Goal: Communication & Community: Ask a question

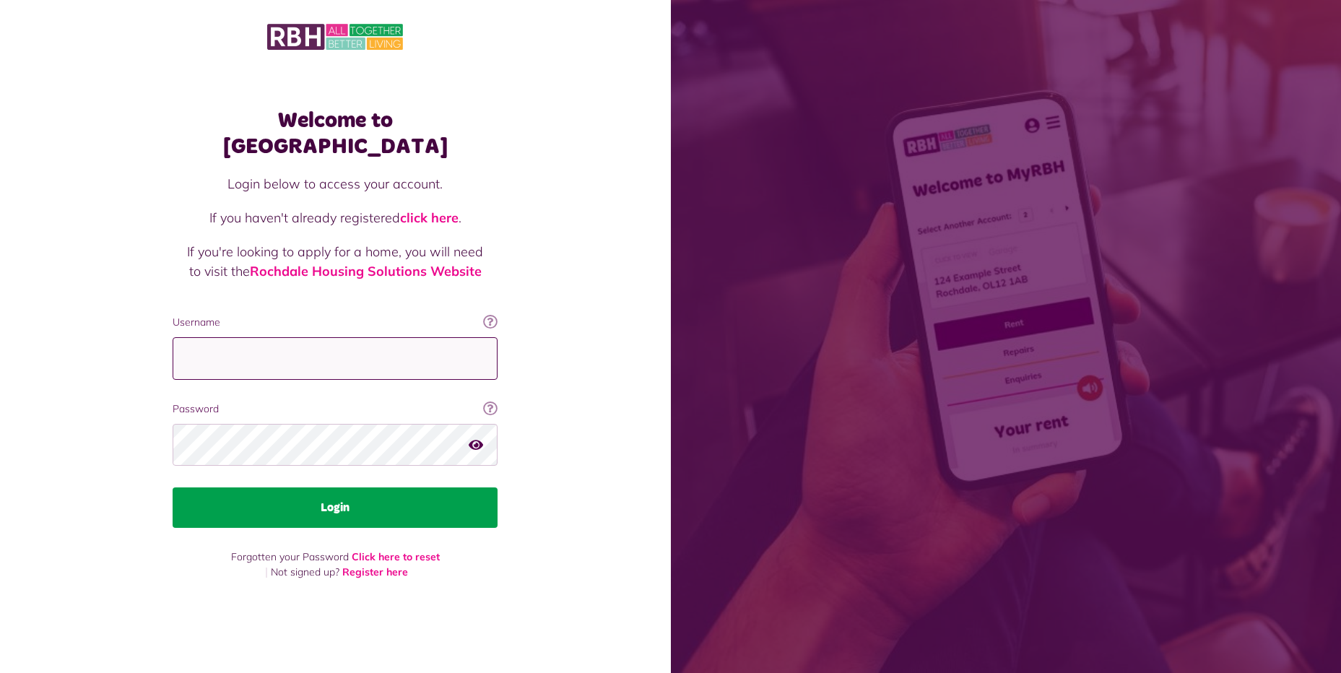
type input "**********"
click at [326, 490] on button "Login" at bounding box center [335, 507] width 325 height 40
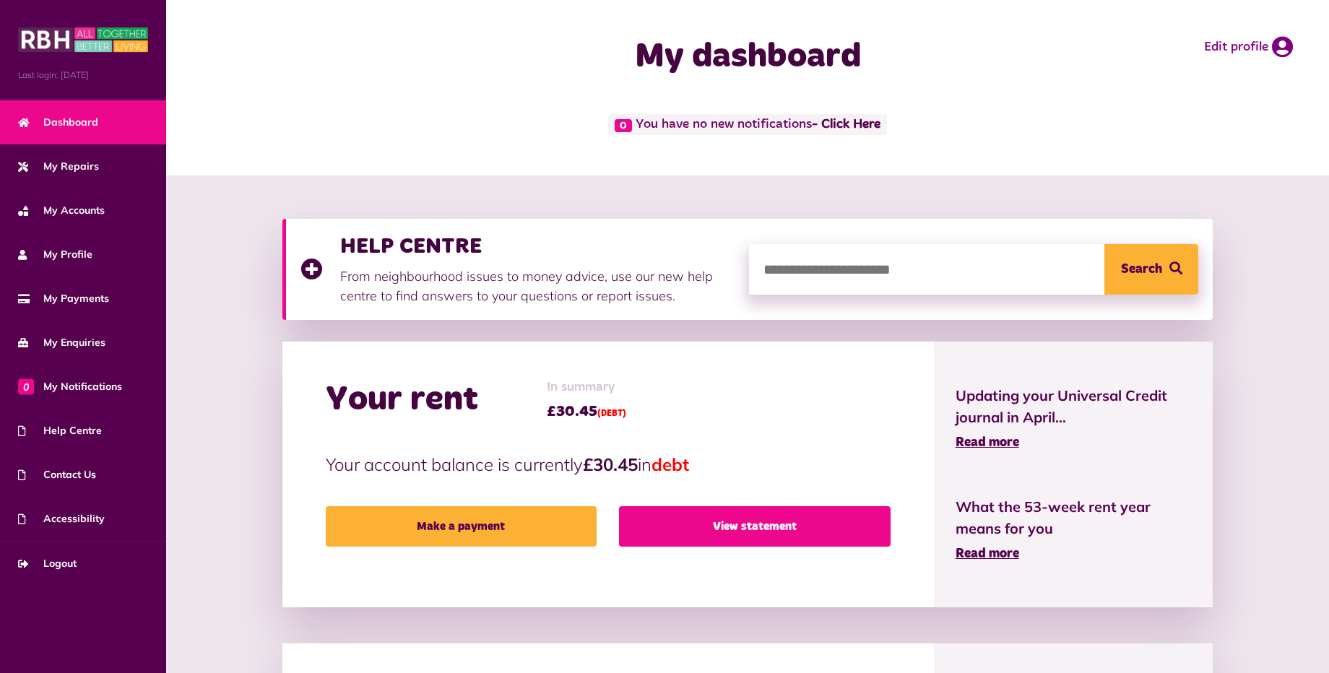
click at [721, 525] on link "View statement" at bounding box center [754, 526] width 271 height 40
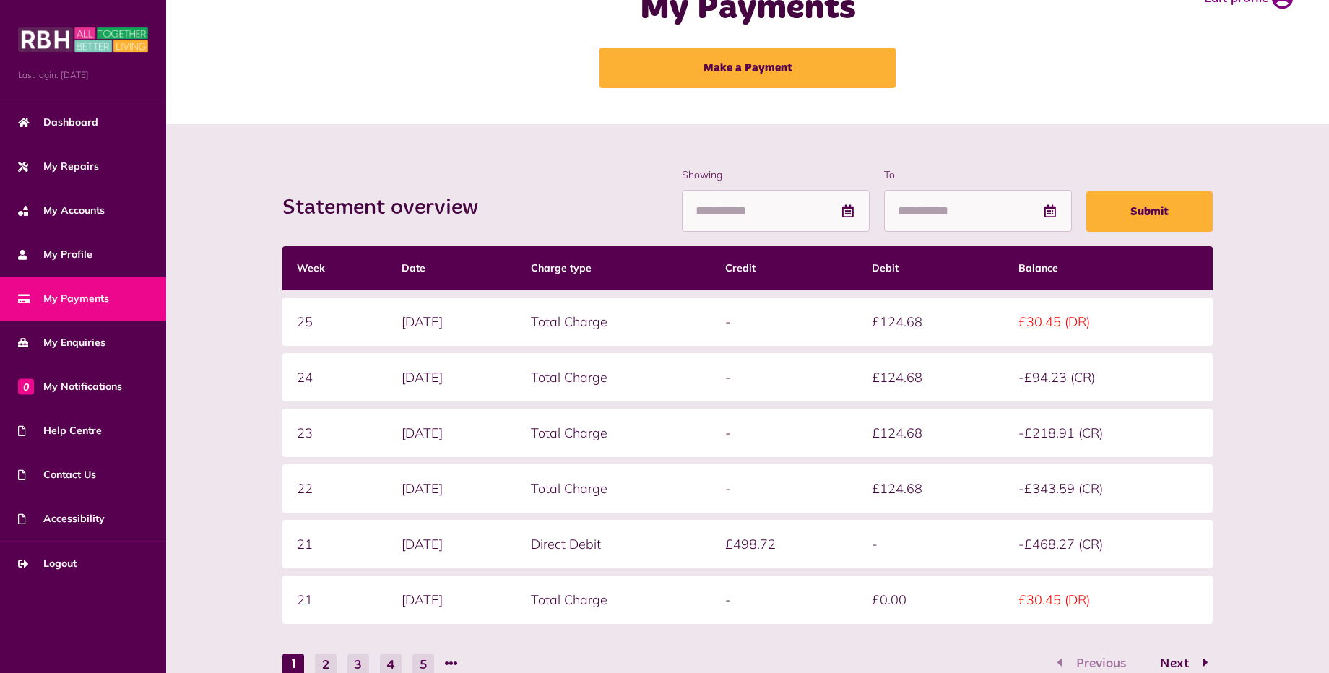
scroll to position [26, 0]
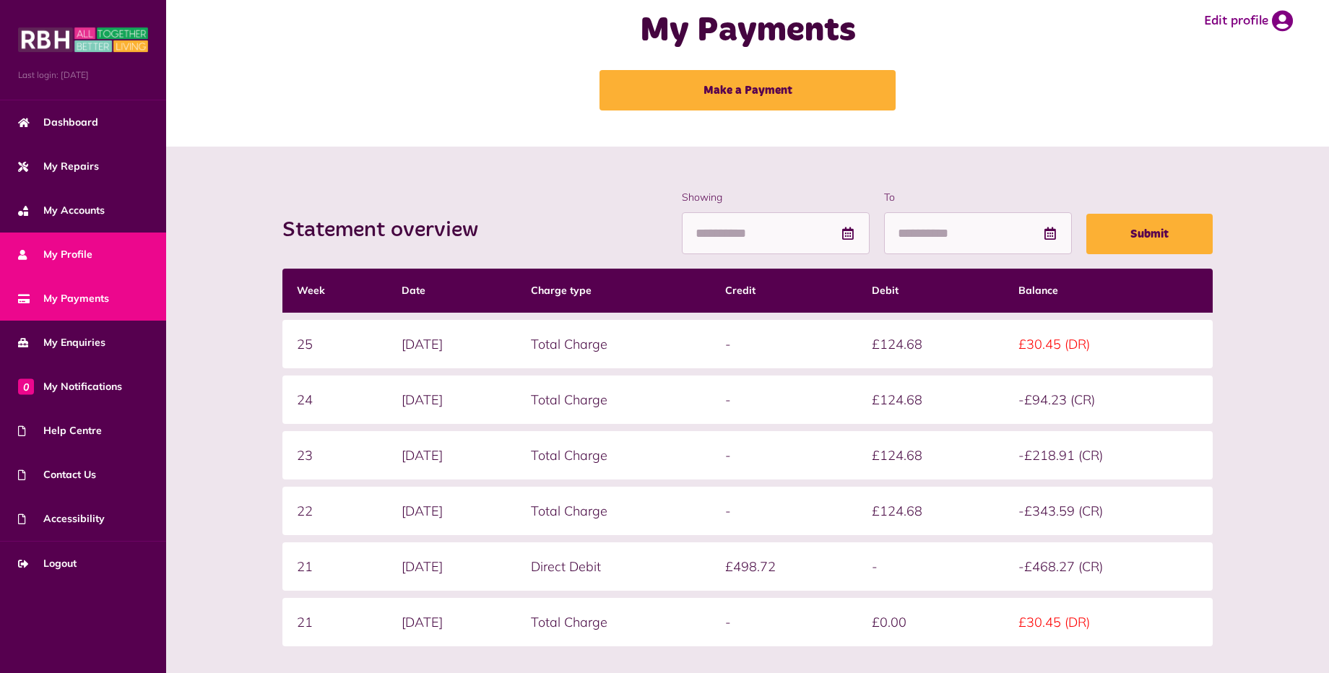
click at [107, 255] on link "My Profile" at bounding box center [83, 255] width 166 height 44
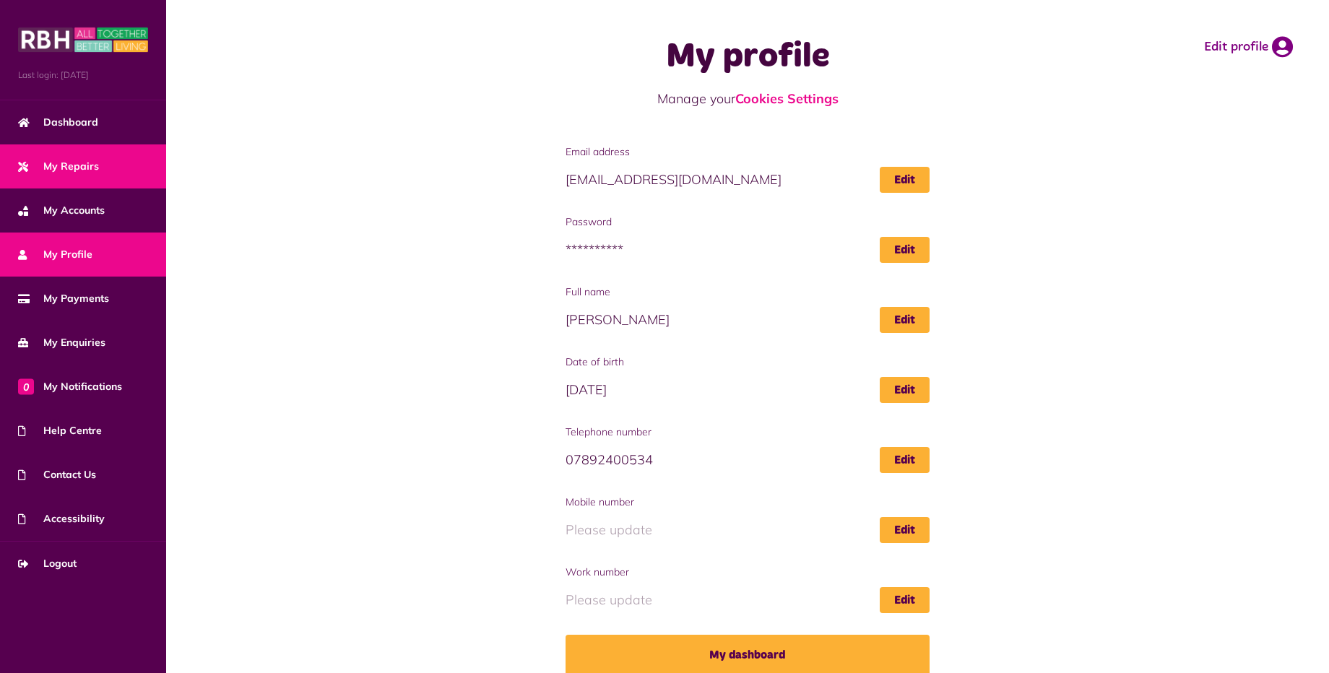
click at [105, 161] on link "My Repairs" at bounding box center [83, 166] width 166 height 44
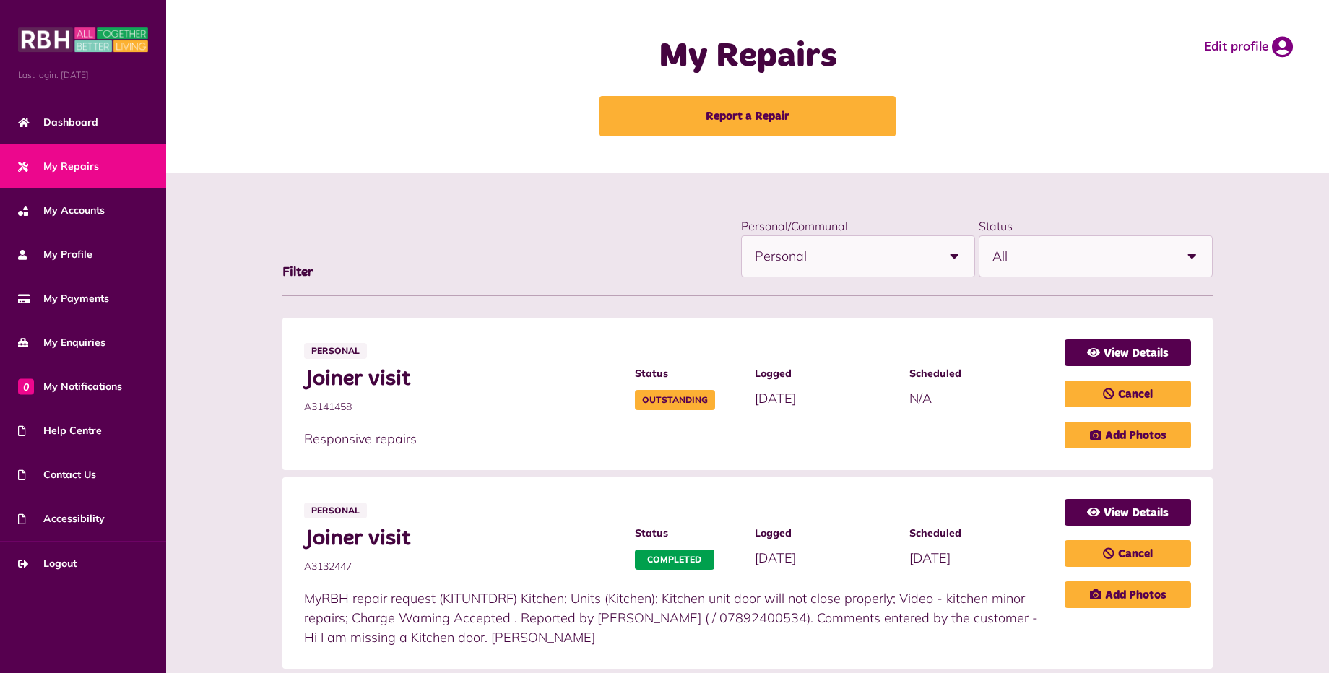
scroll to position [289, 0]
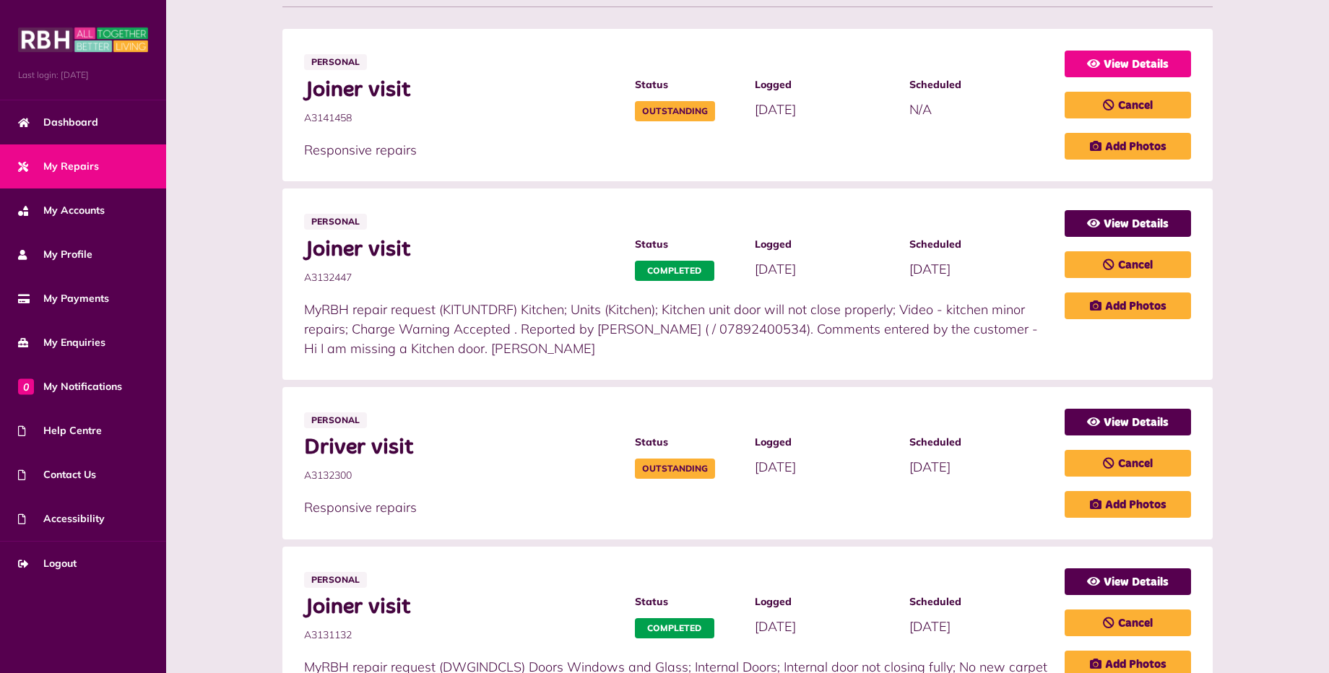
click at [1135, 64] on link "View Details" at bounding box center [1127, 64] width 126 height 27
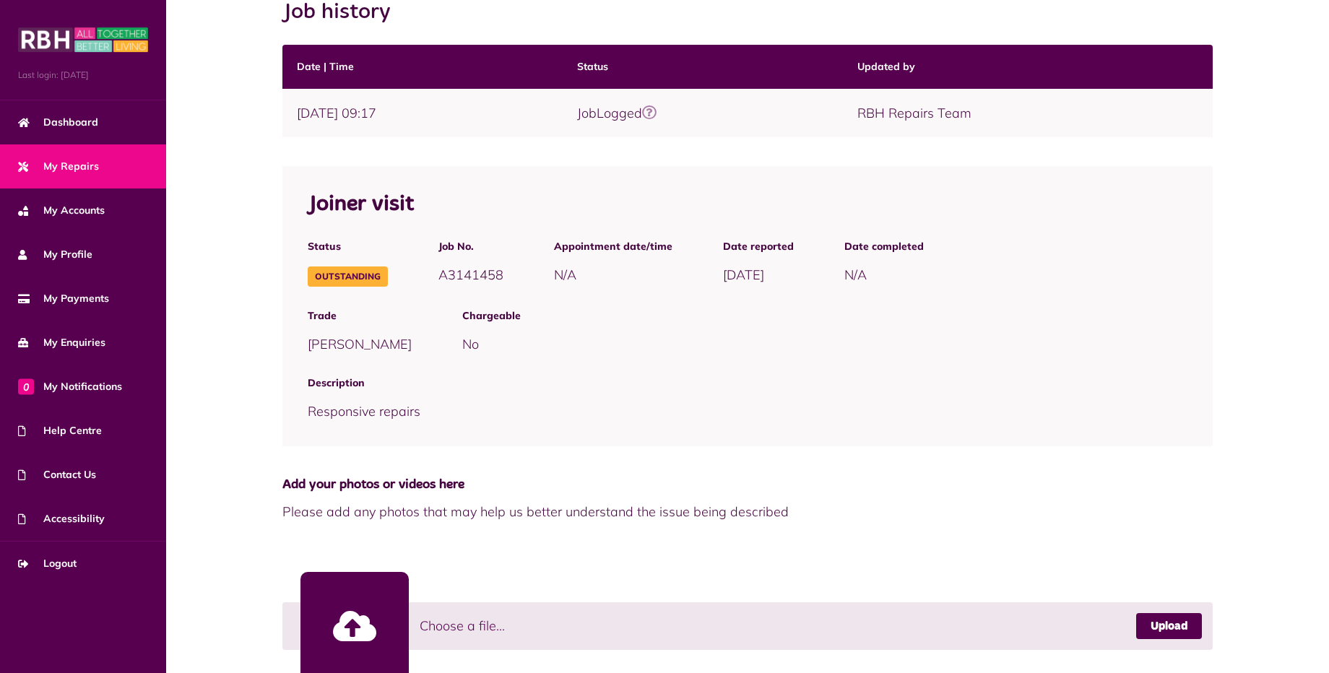
scroll to position [217, 0]
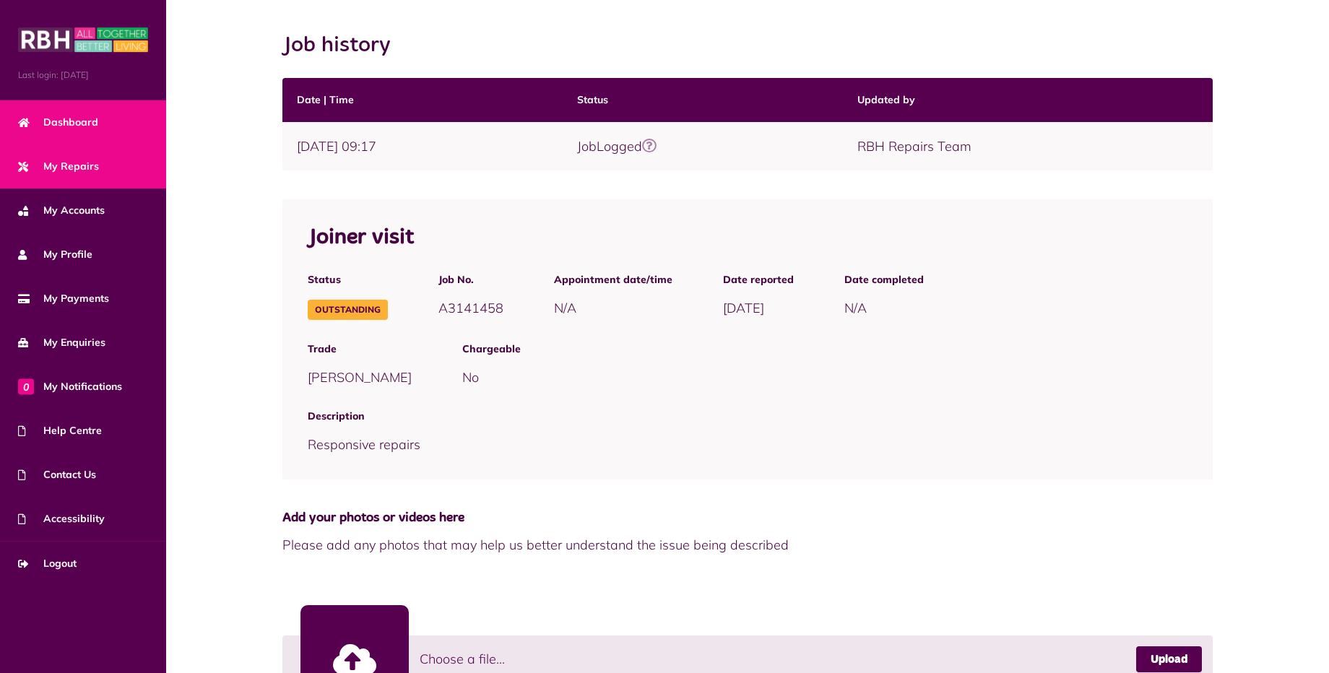
click at [106, 123] on link "Dashboard" at bounding box center [83, 122] width 166 height 44
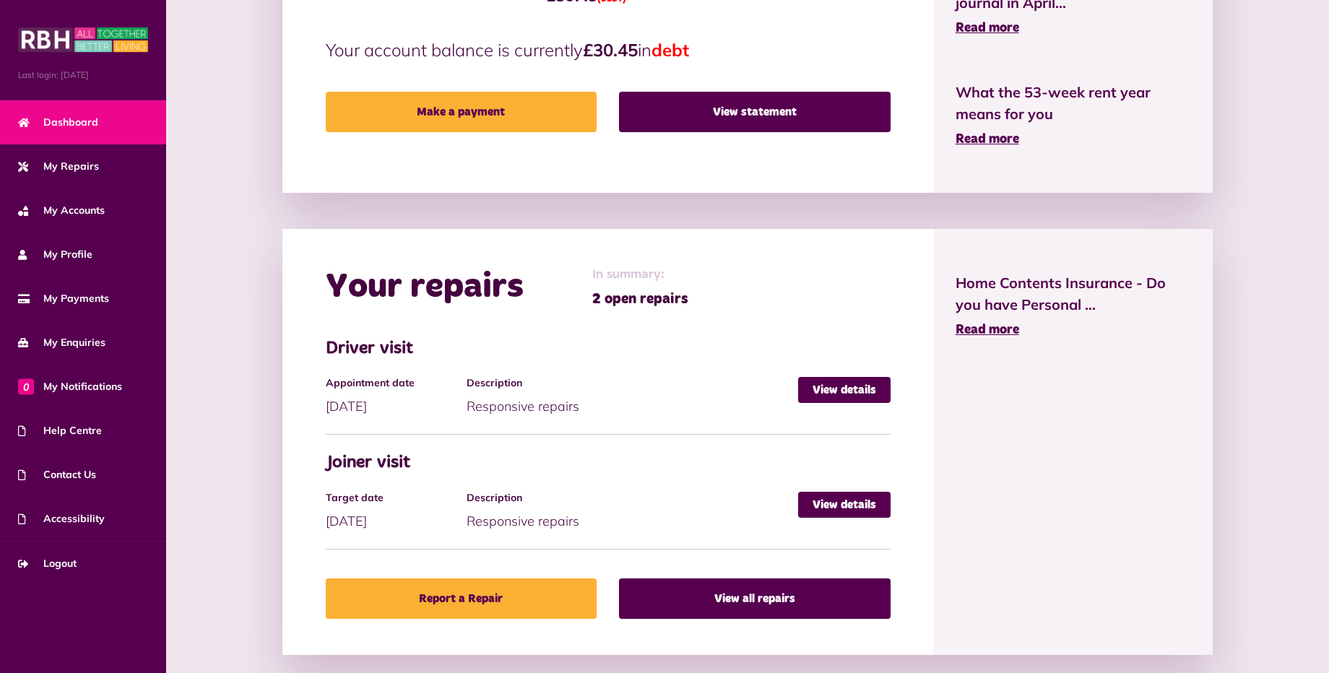
scroll to position [433, 0]
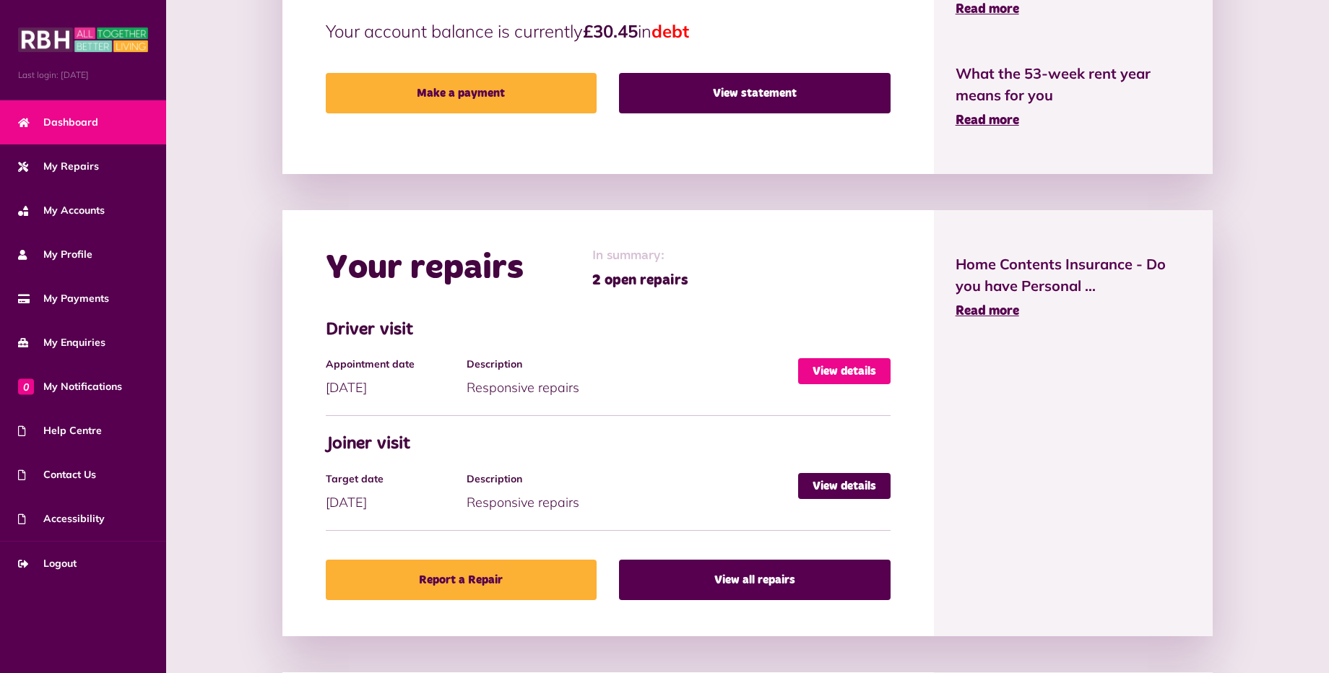
click at [817, 368] on link "View details" at bounding box center [844, 371] width 92 height 26
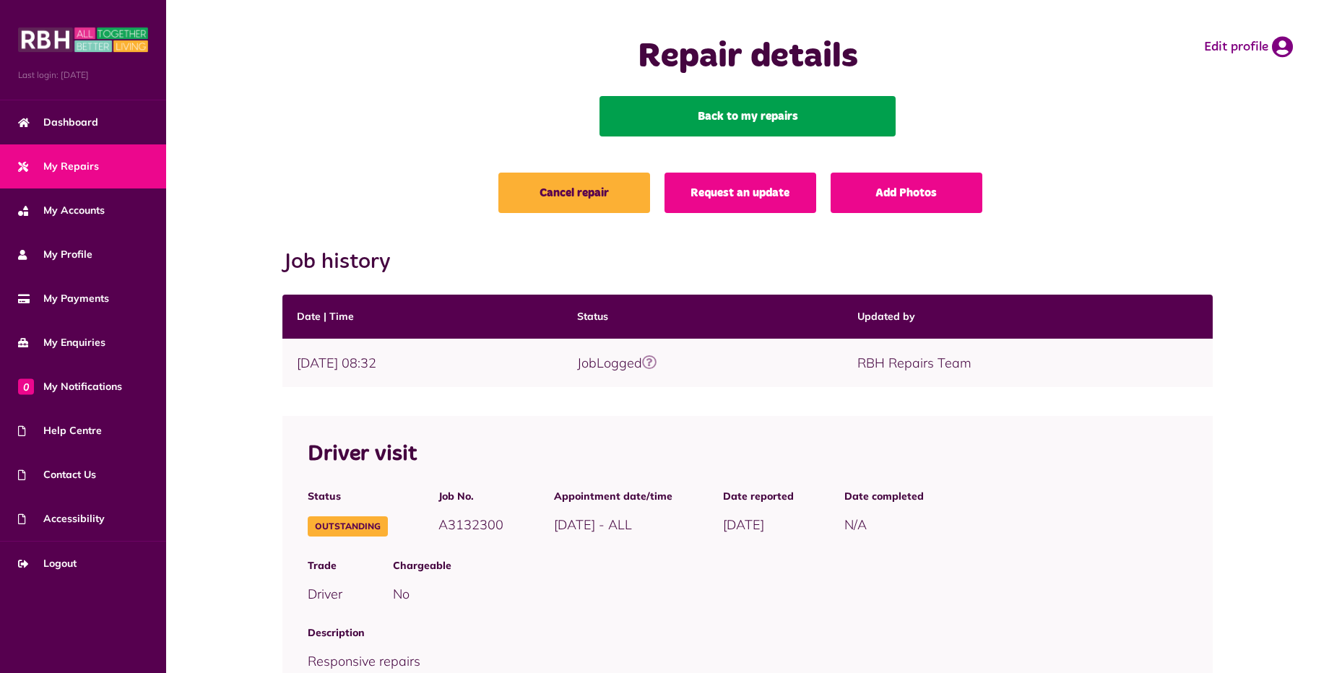
click at [695, 124] on link "Back to my repairs" at bounding box center [747, 116] width 296 height 40
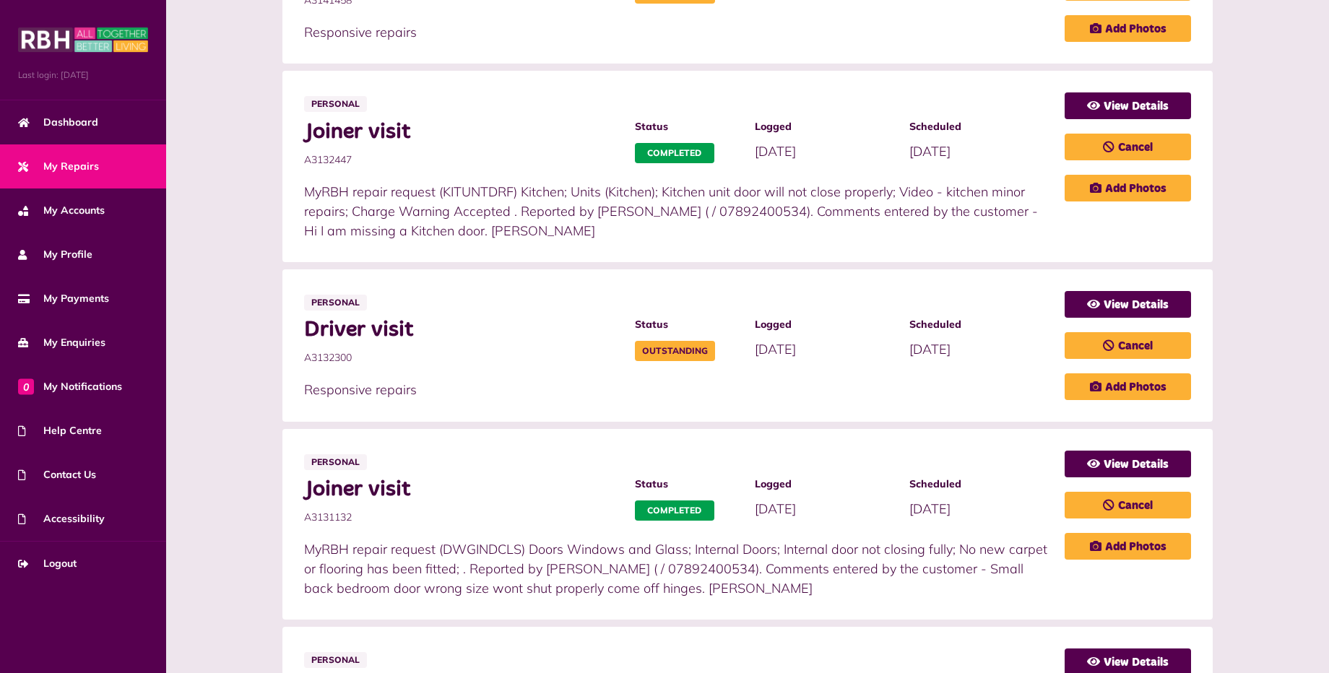
scroll to position [505, 0]
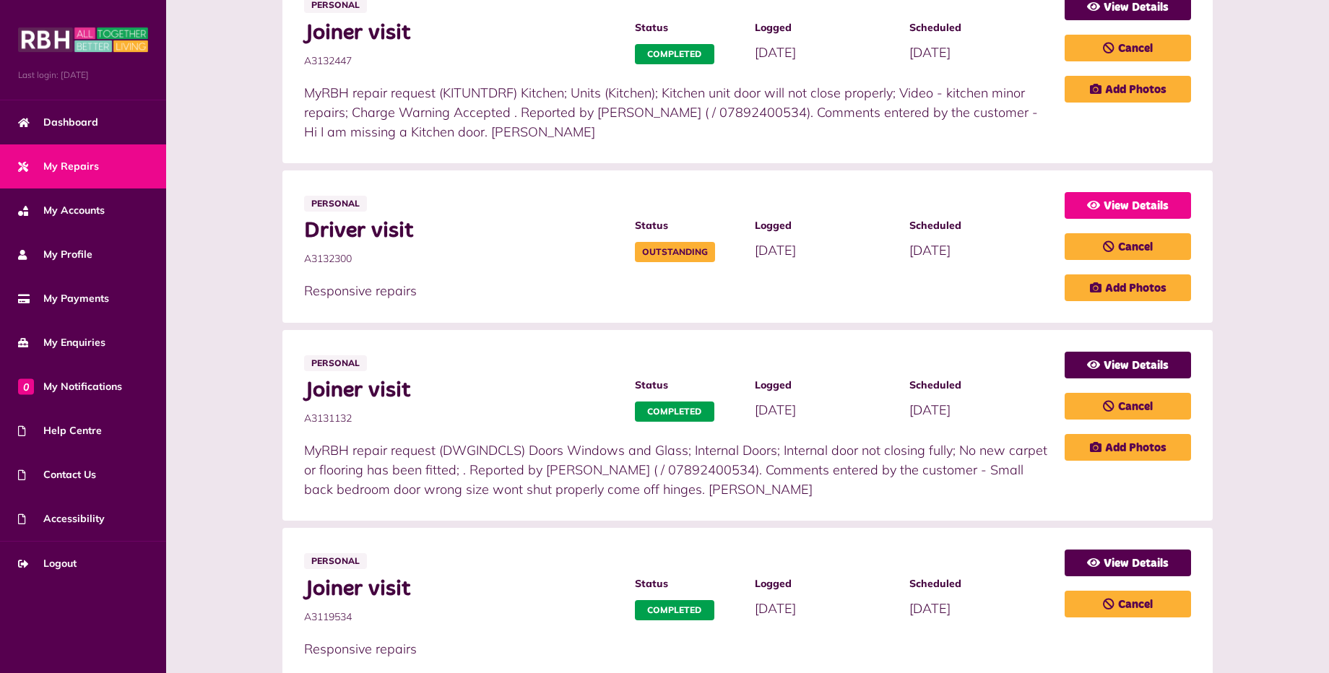
click at [1106, 204] on link "View Details" at bounding box center [1127, 205] width 126 height 27
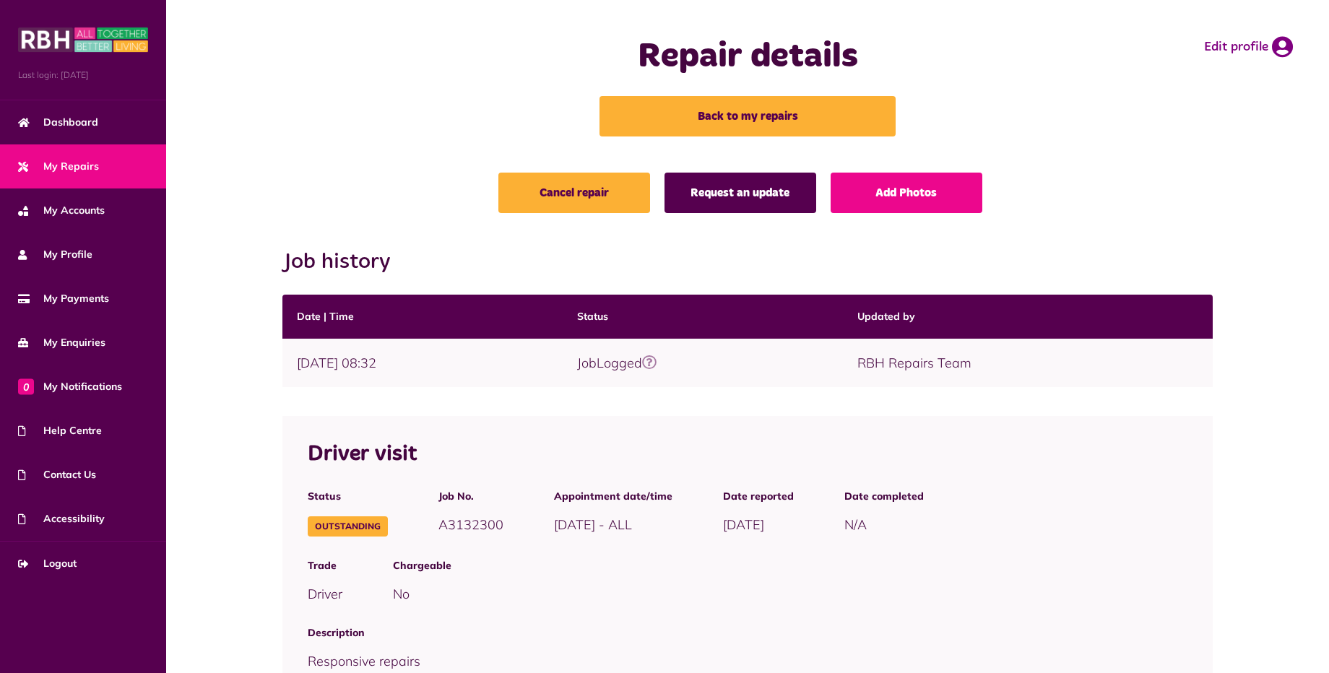
click at [728, 194] on link "Request an update" at bounding box center [740, 193] width 152 height 40
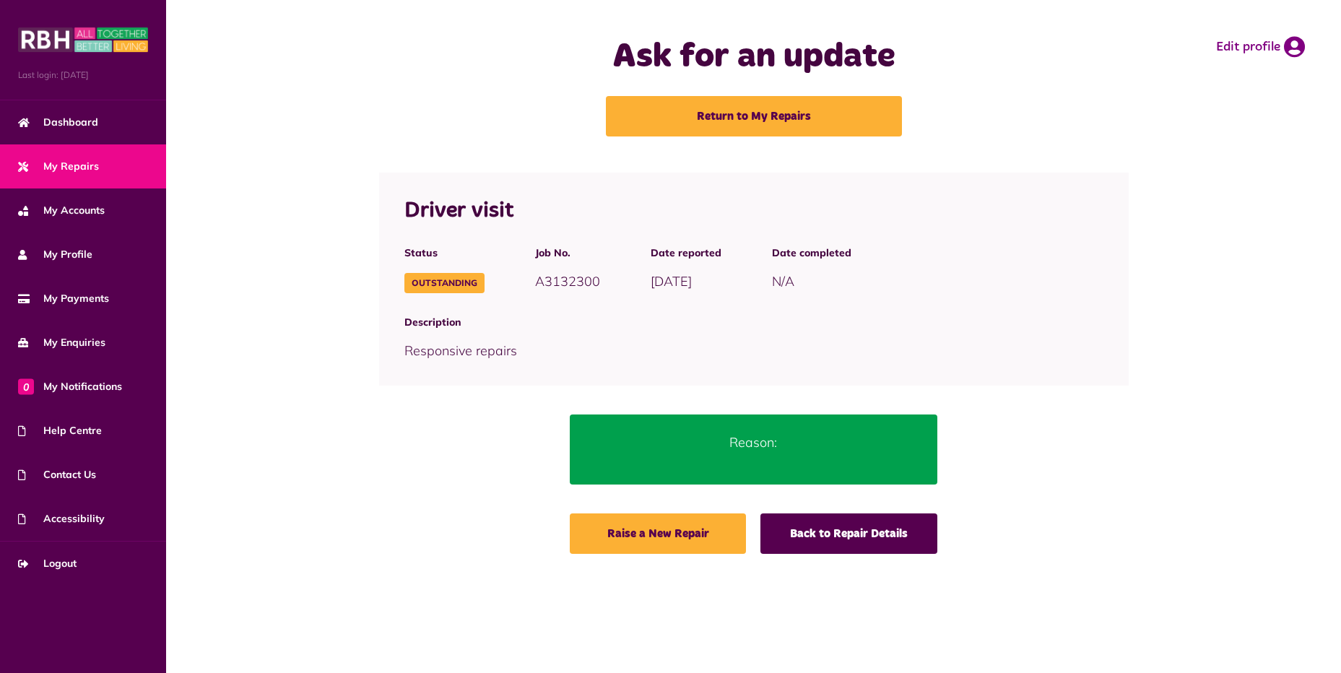
click at [763, 443] on p "Reason:" at bounding box center [753, 442] width 324 height 19
click at [724, 447] on p "Reason:" at bounding box center [753, 442] width 324 height 19
click at [698, 534] on link "Raise a New Repair" at bounding box center [658, 533] width 176 height 40
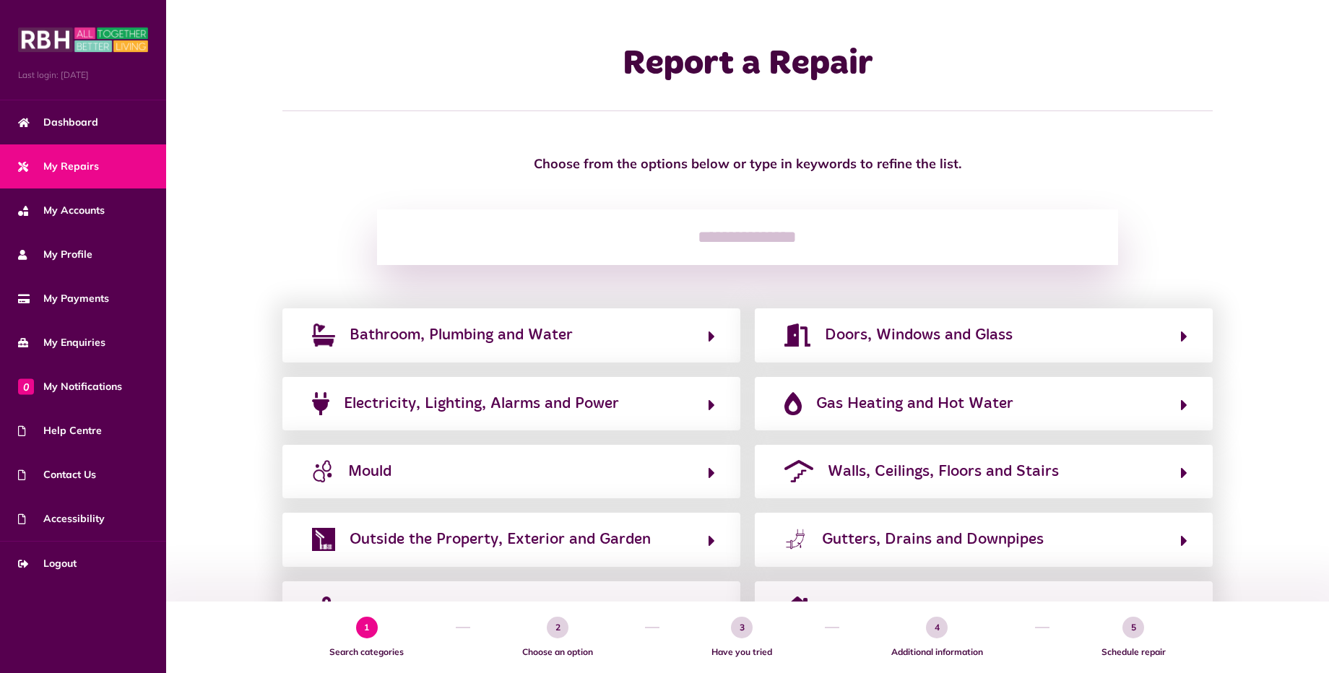
click at [362, 625] on span "1" at bounding box center [367, 628] width 22 height 22
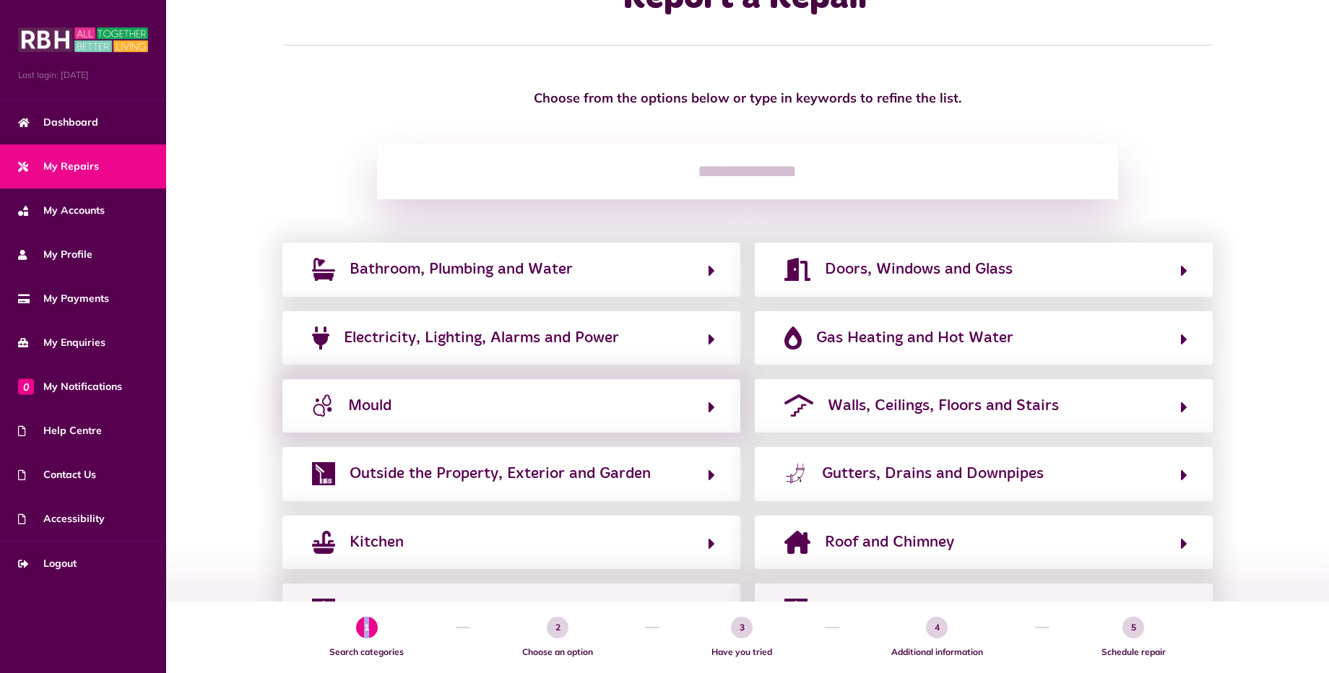
scroll to position [139, 0]
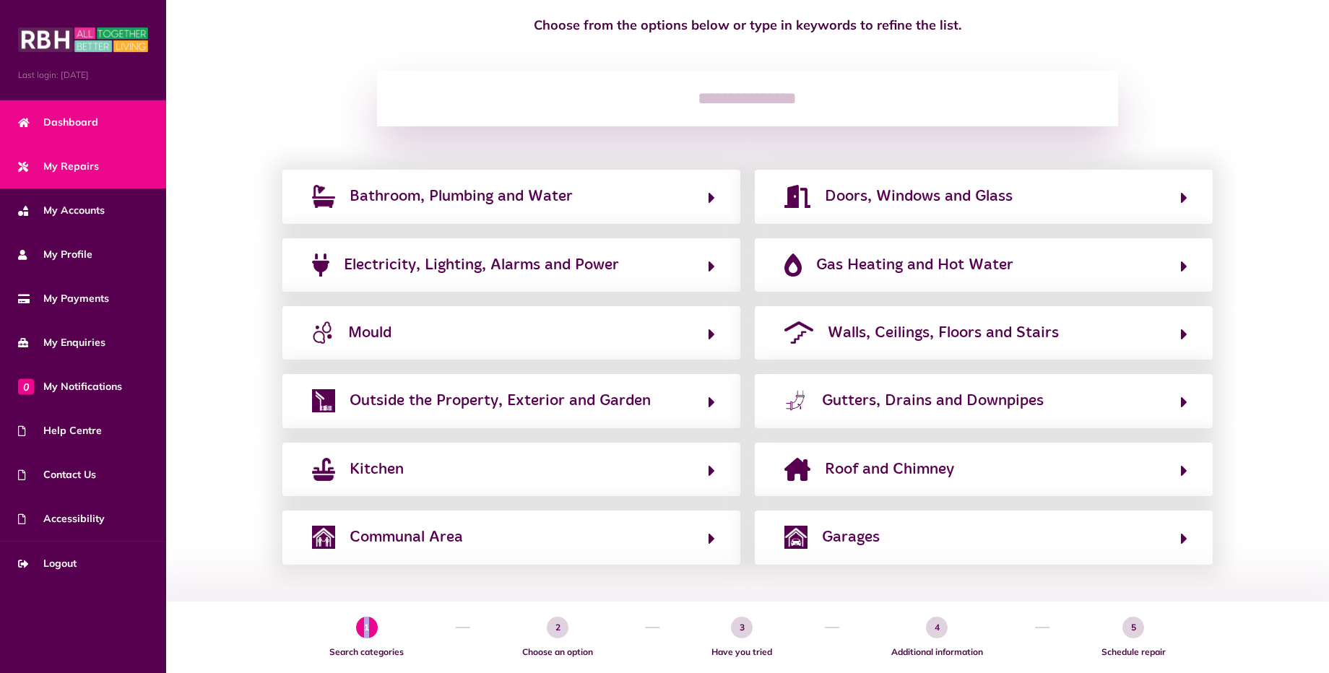
click at [151, 116] on link "Dashboard" at bounding box center [83, 122] width 166 height 44
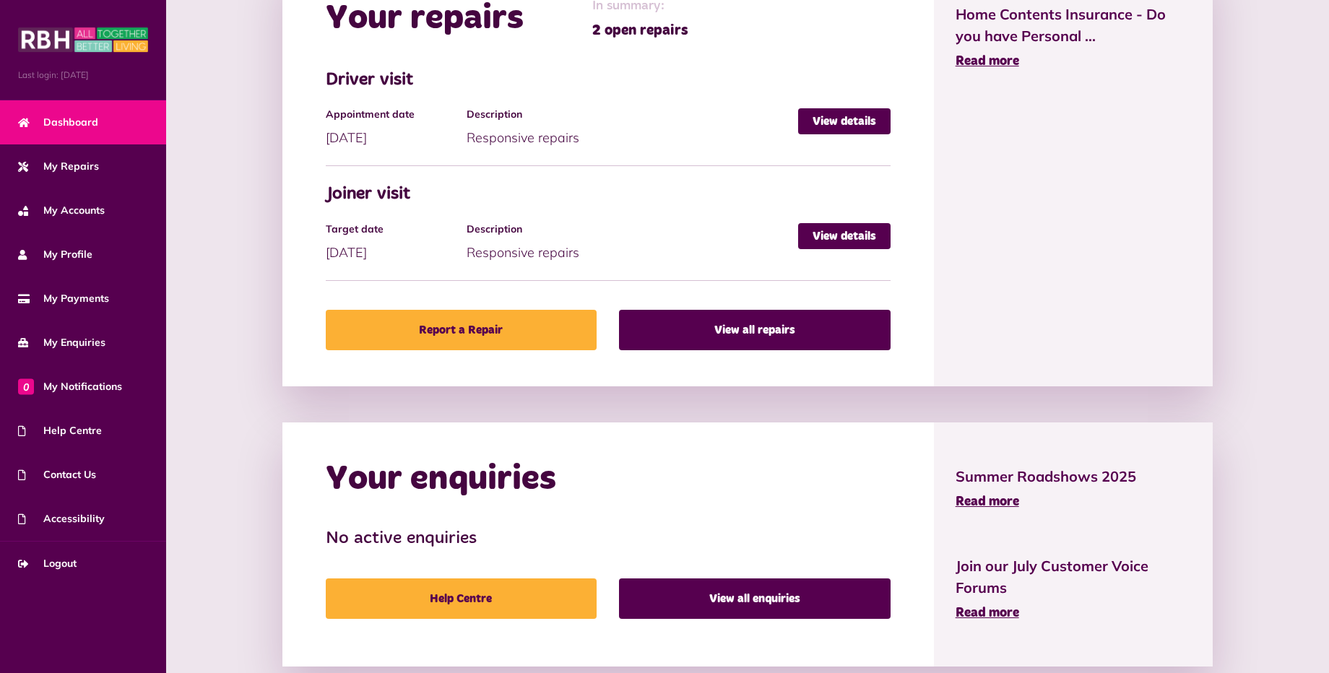
scroll to position [716, 0]
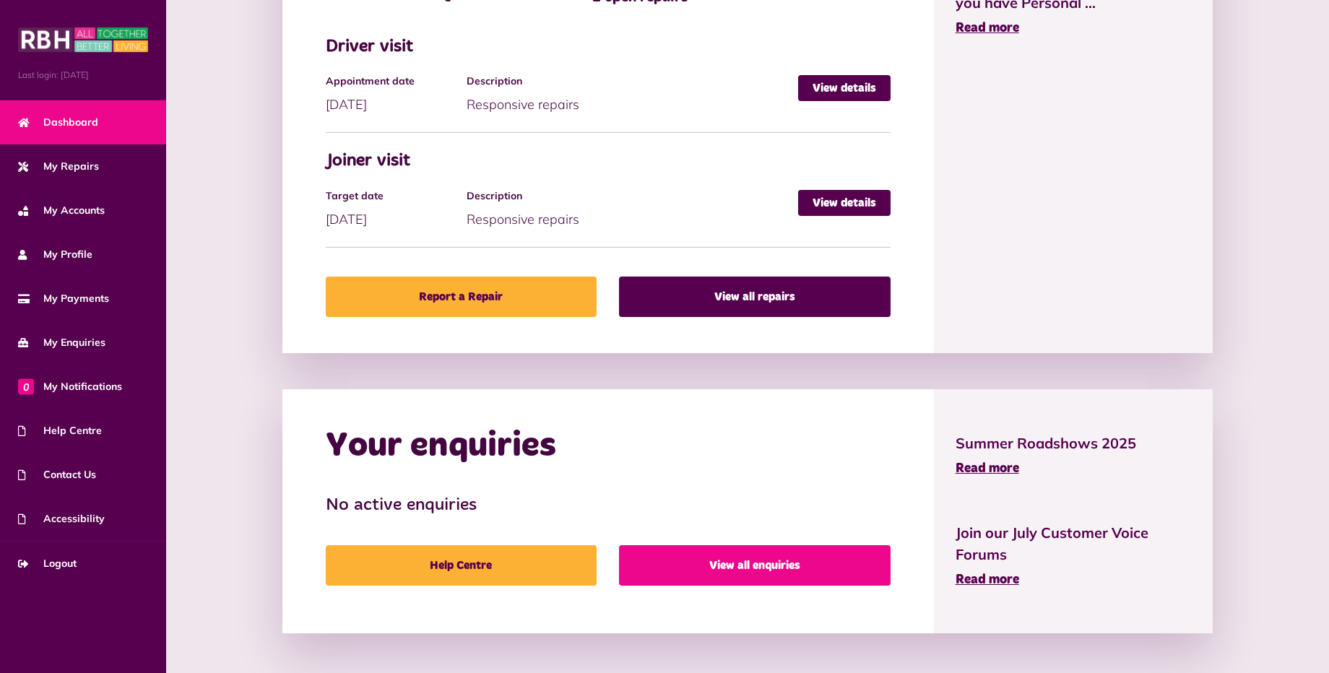
click at [697, 567] on link "View all enquiries" at bounding box center [754, 565] width 271 height 40
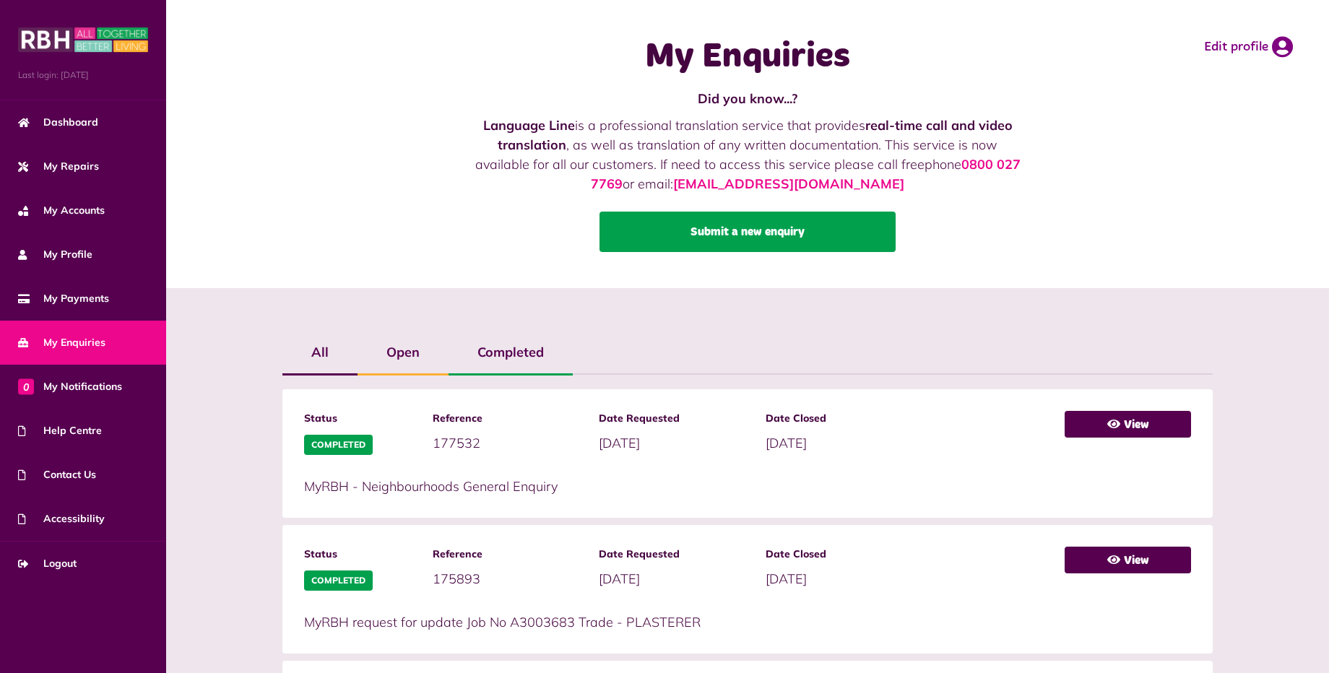
click at [715, 227] on link "Submit a new enquiry" at bounding box center [747, 232] width 296 height 40
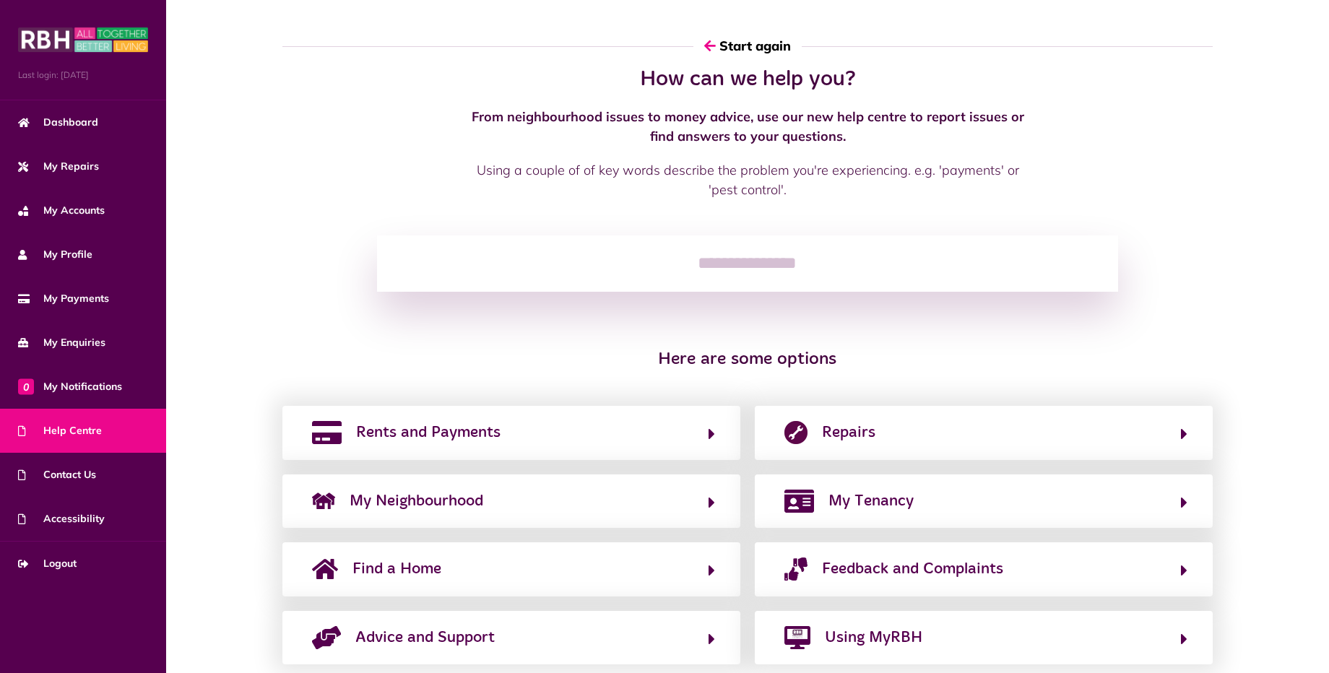
click at [601, 266] on input "search" at bounding box center [748, 263] width 742 height 56
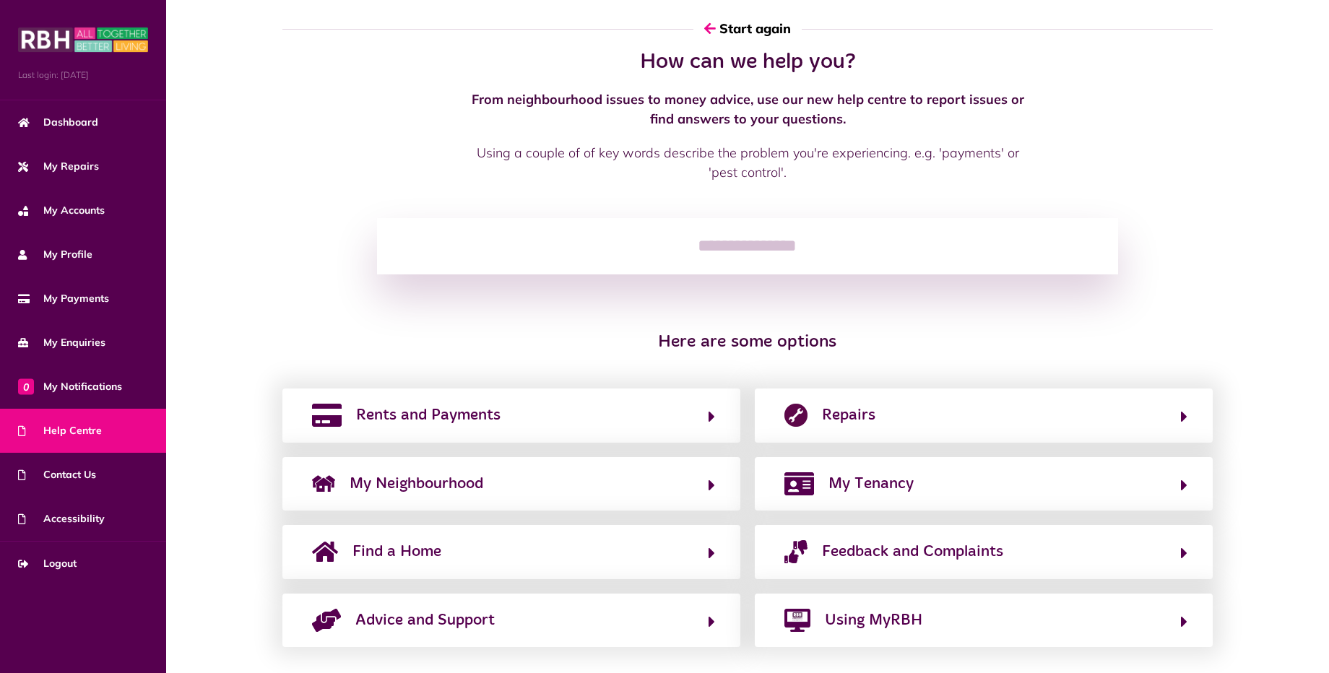
scroll to position [35, 0]
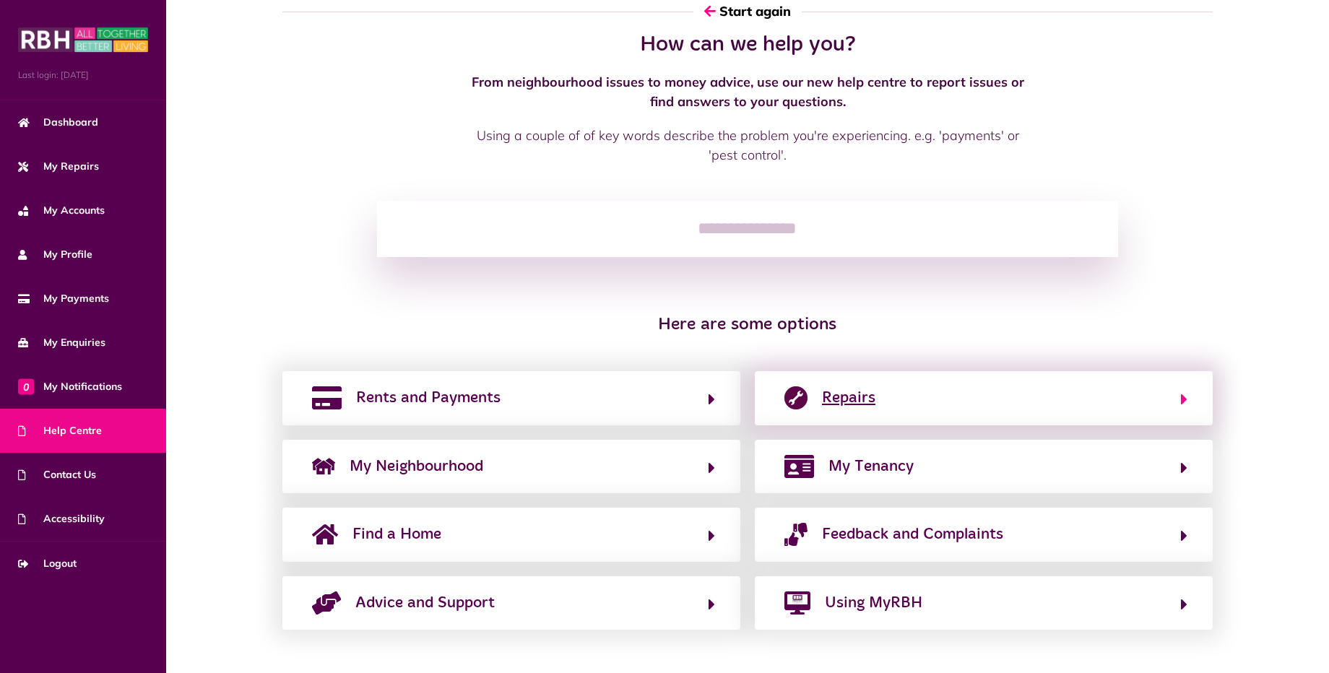
click at [1179, 391] on button "Repairs" at bounding box center [983, 398] width 407 height 25
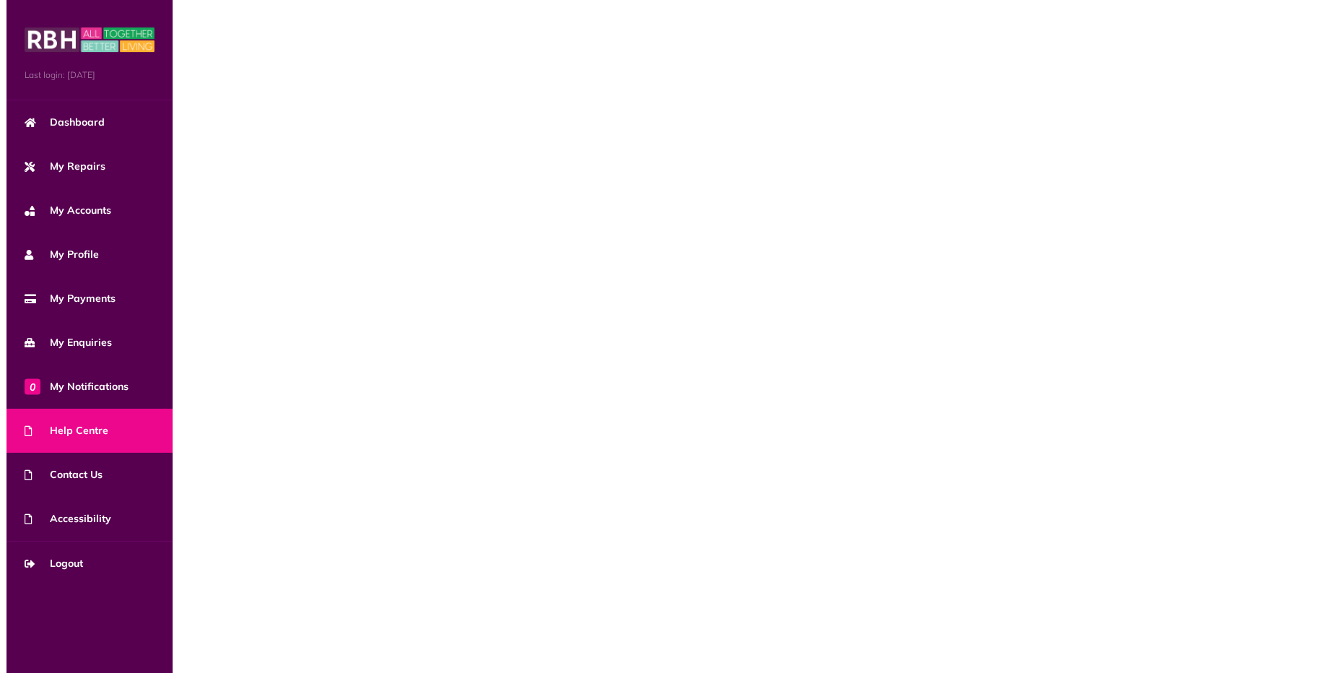
scroll to position [0, 0]
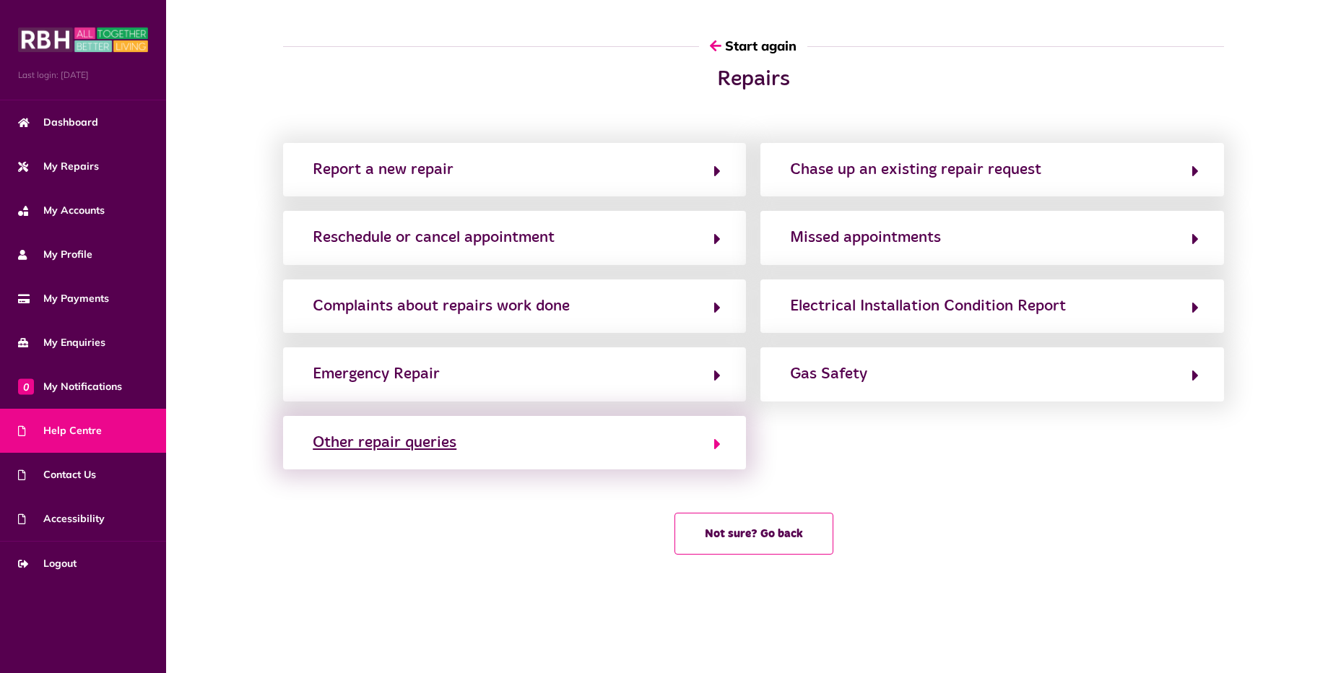
click at [496, 430] on button "Other repair queries" at bounding box center [514, 442] width 412 height 25
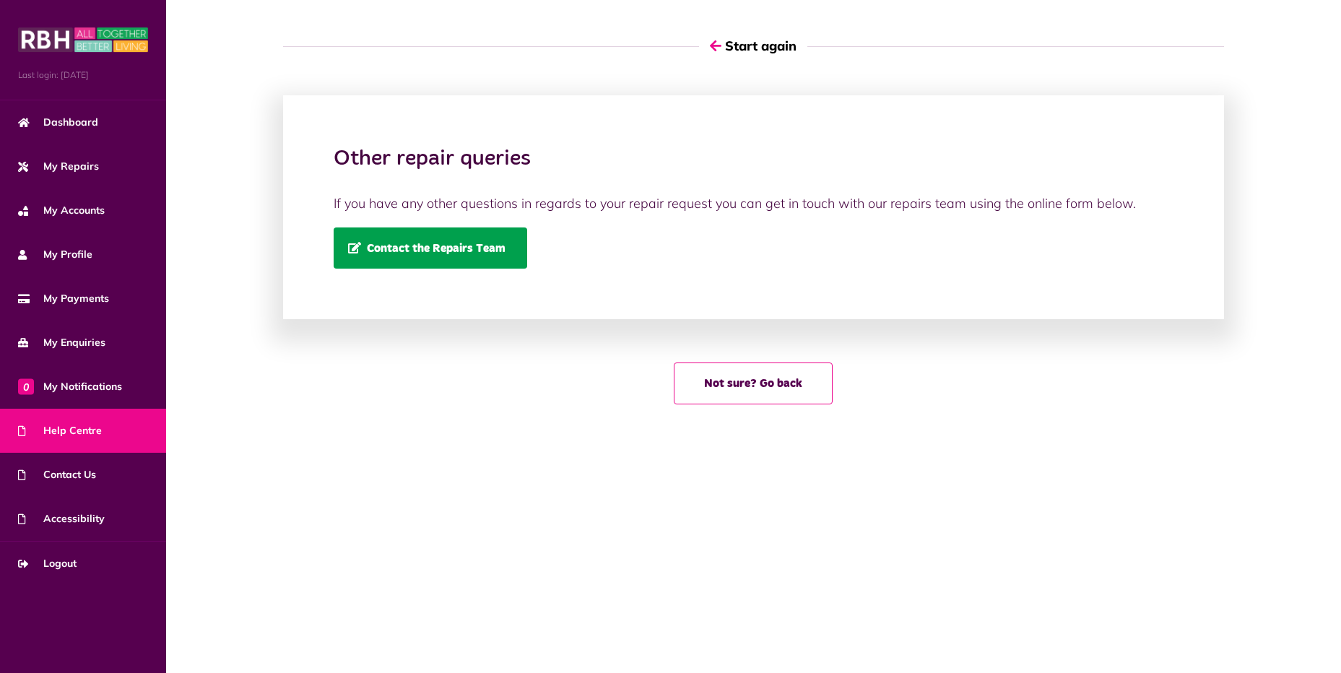
click at [479, 243] on span "Contact the Repairs Team" at bounding box center [426, 248] width 157 height 12
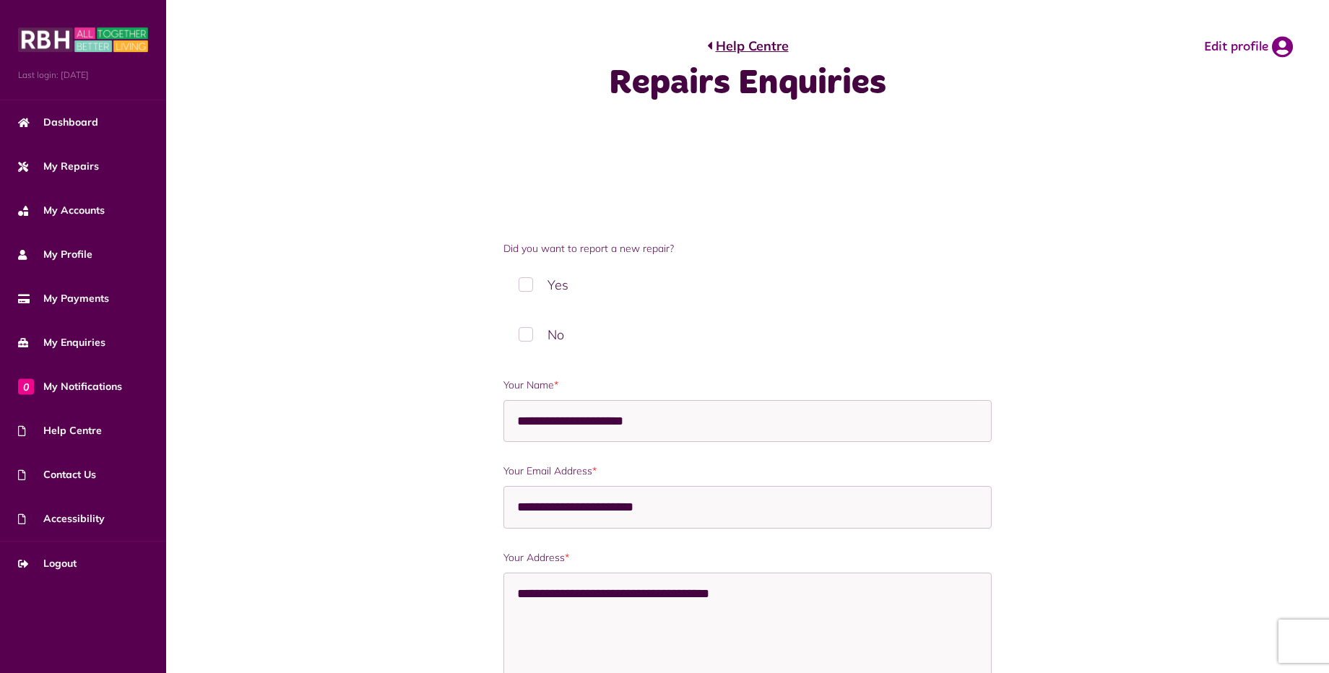
click at [527, 332] on label "No" at bounding box center [747, 334] width 488 height 43
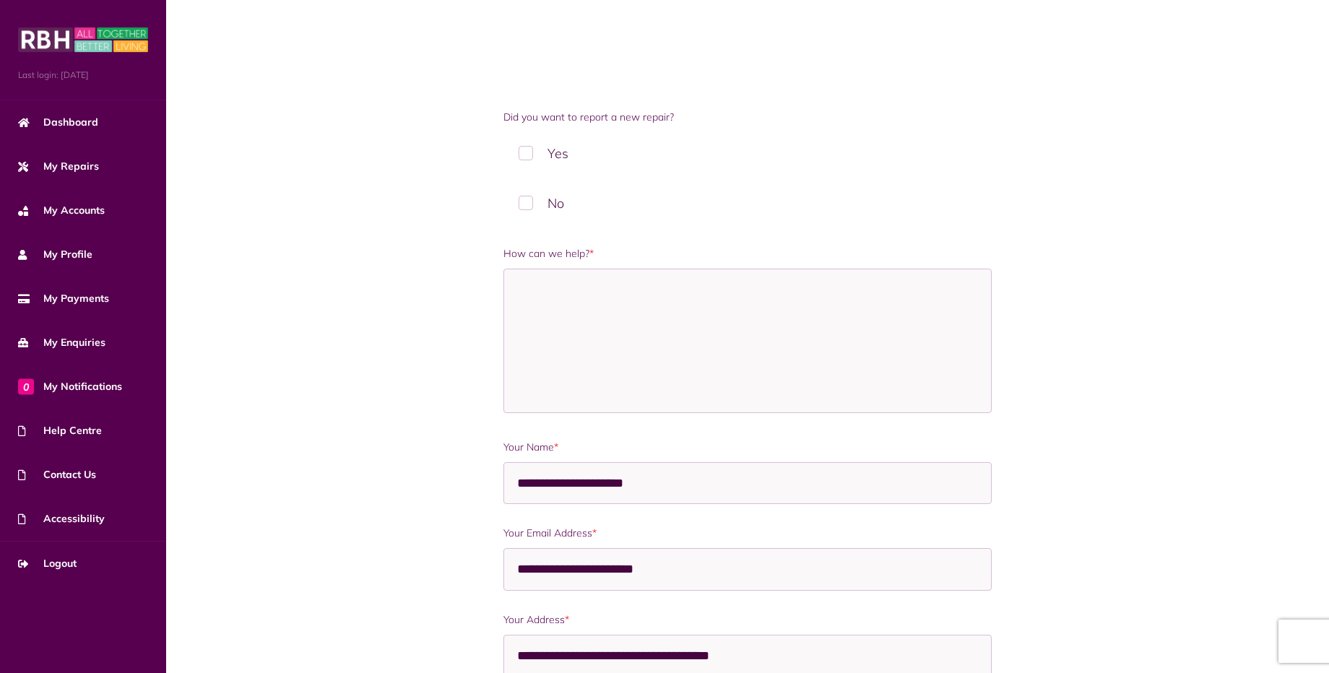
scroll to position [144, 0]
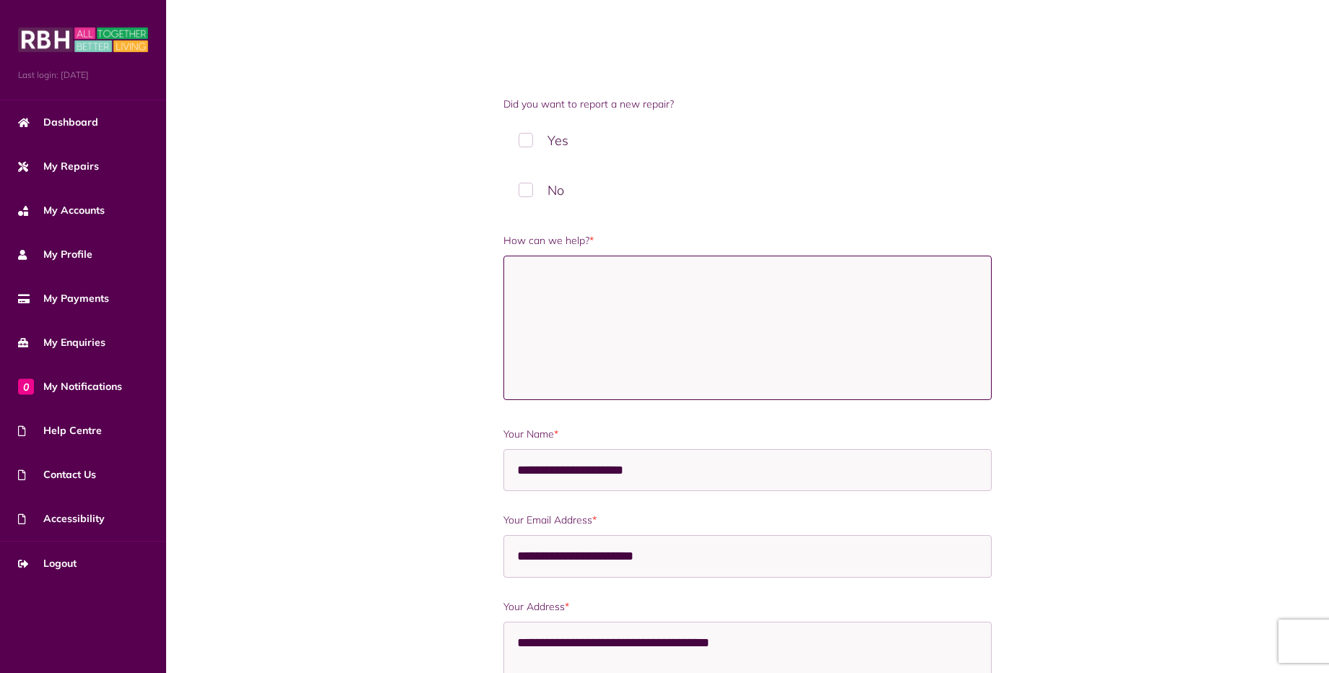
click at [586, 282] on textarea "How can we help? *" at bounding box center [747, 328] width 488 height 144
type textarea "*"
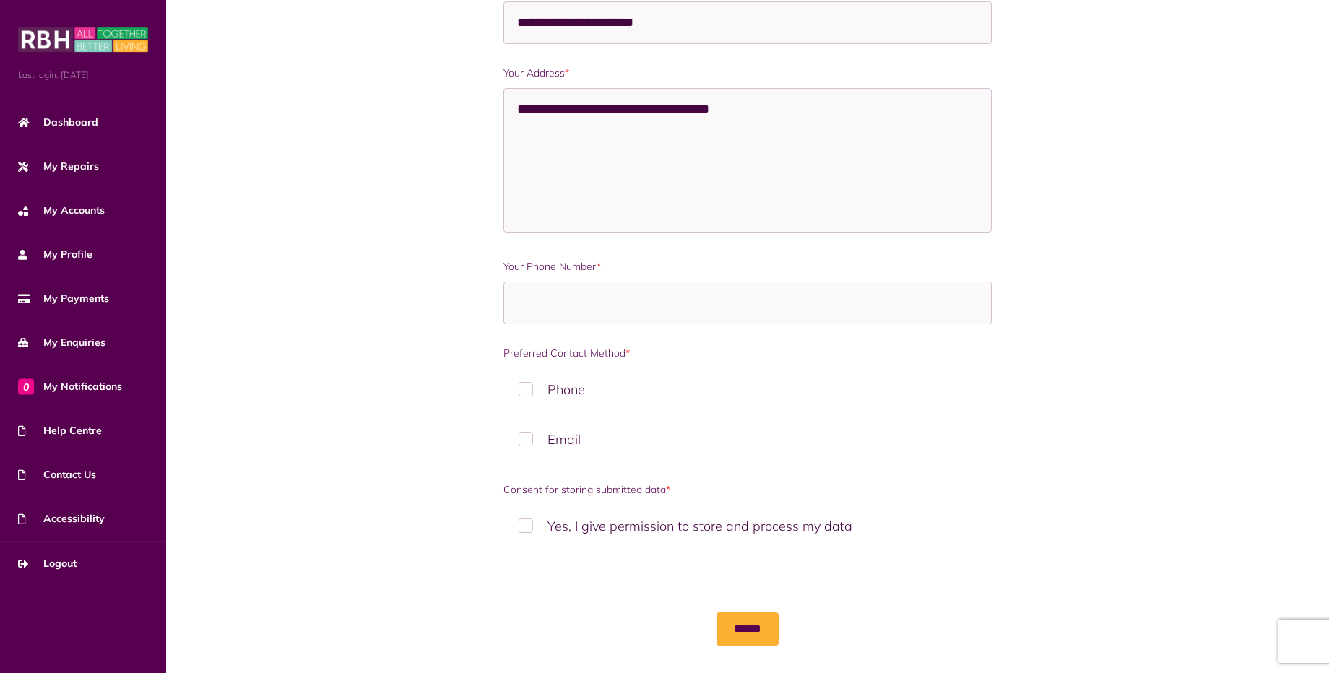
scroll to position [694, 0]
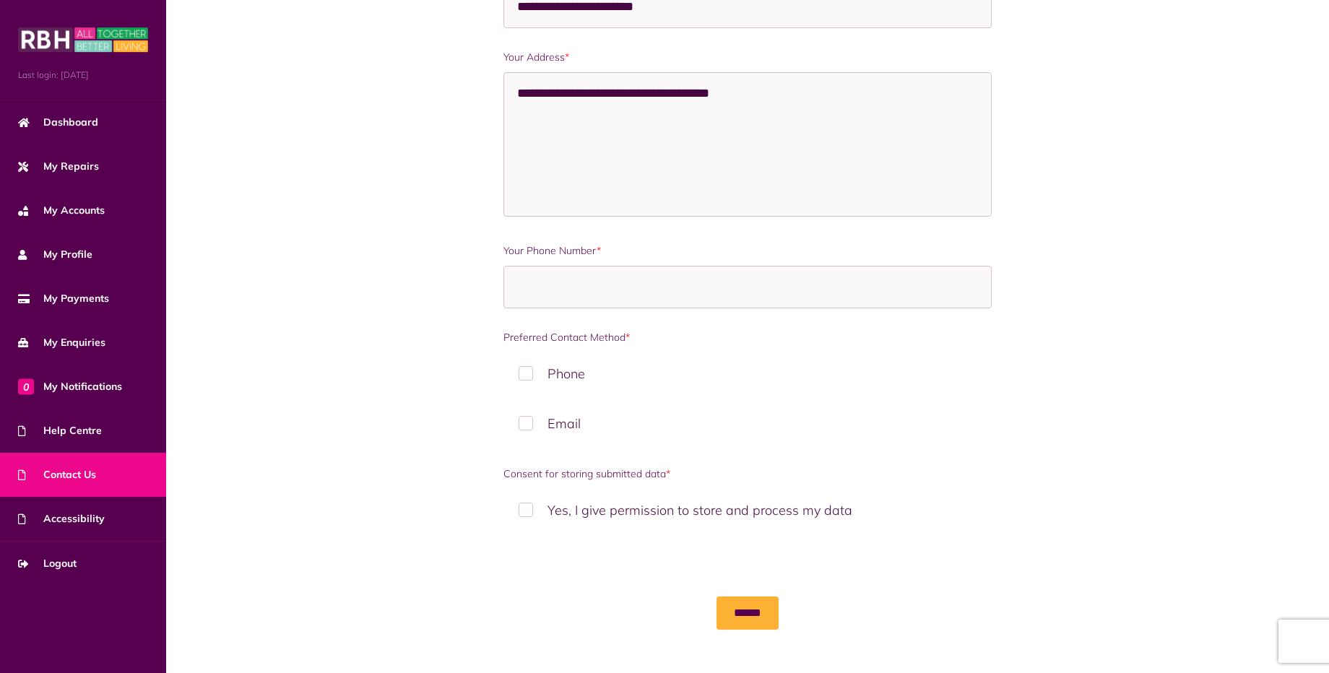
click at [98, 473] on link "Contact Us" at bounding box center [83, 475] width 166 height 44
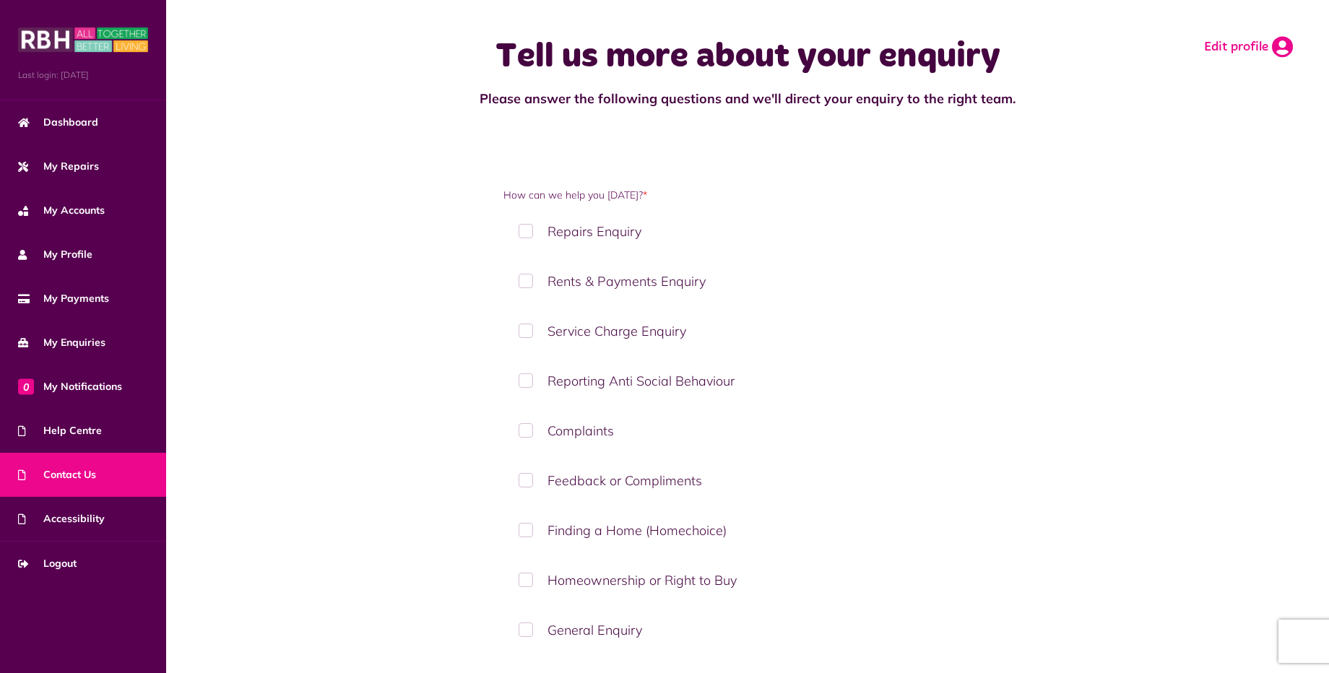
click at [1275, 56] on icon at bounding box center [1282, 47] width 21 height 22
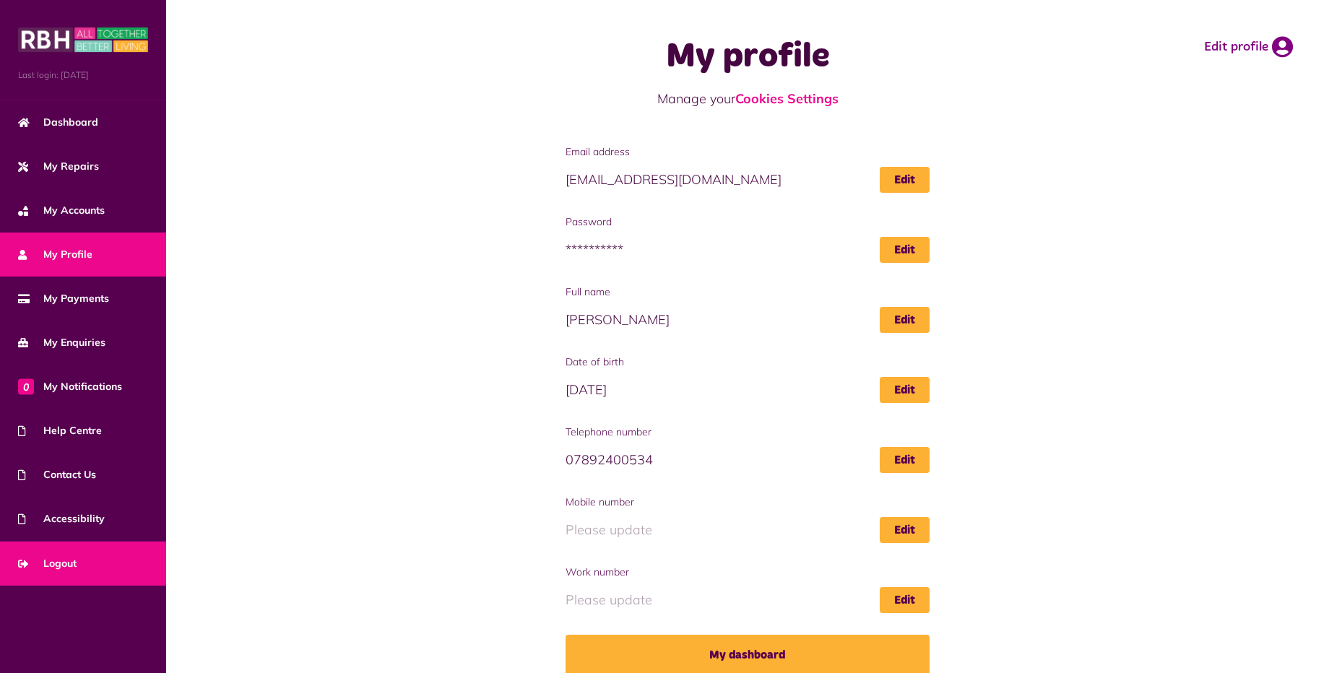
click at [71, 564] on span "Logout" at bounding box center [47, 563] width 58 height 15
